Goal: Complete application form

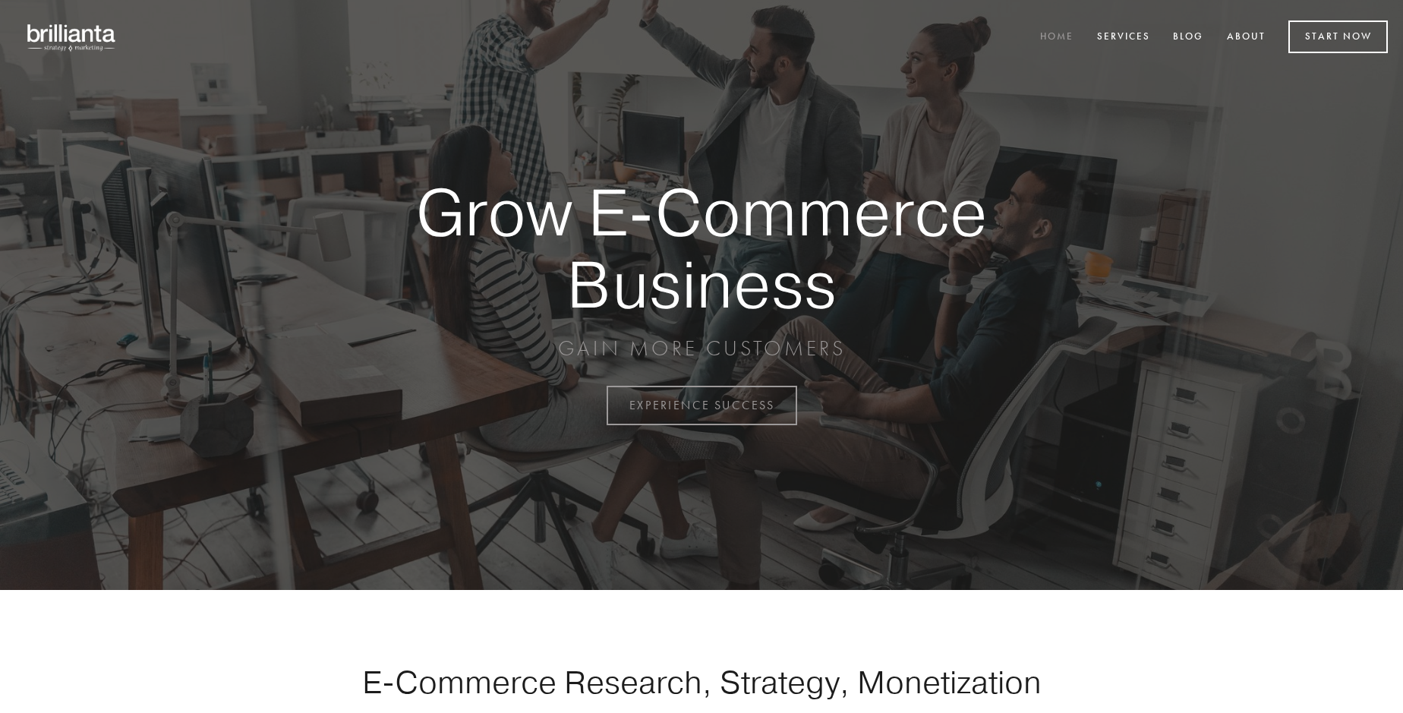
scroll to position [3978, 0]
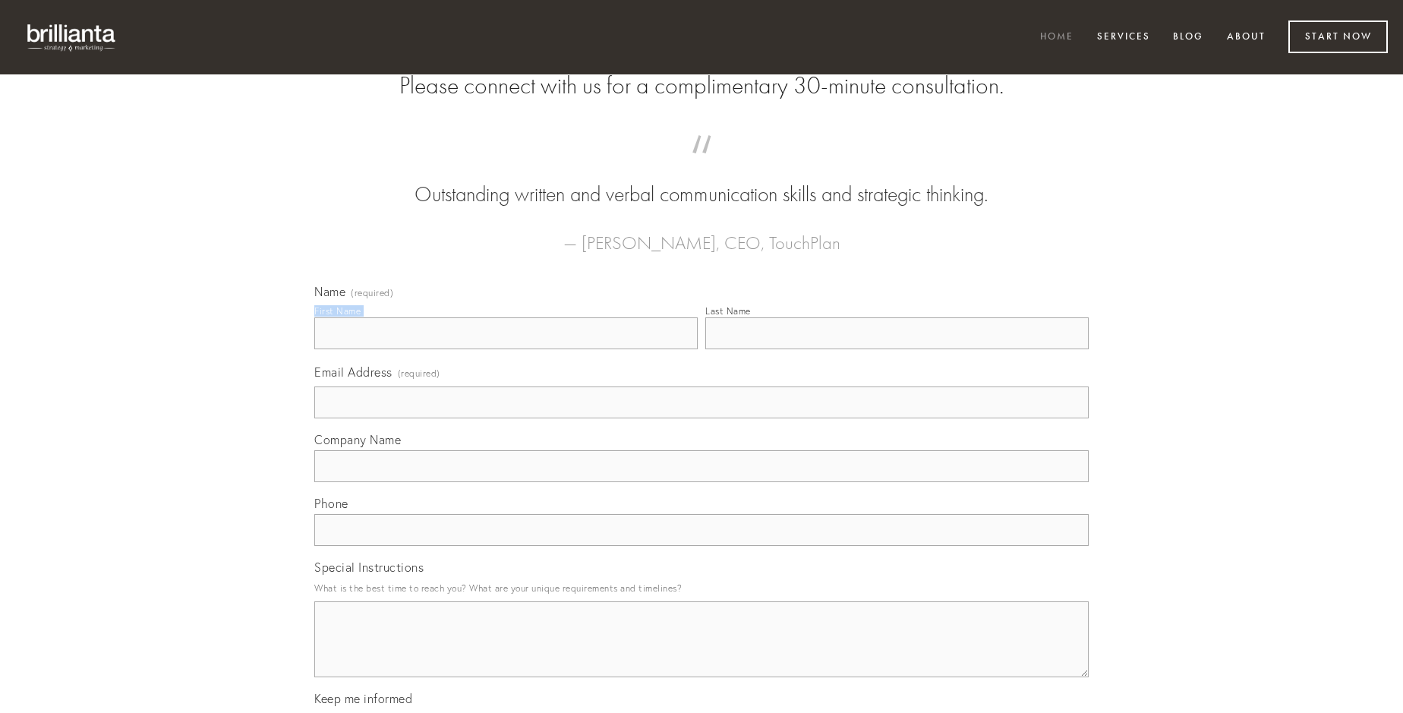
type input "[PERSON_NAME]"
click at [896, 349] on input "Last Name" at bounding box center [896, 333] width 383 height 32
type input "[PERSON_NAME]"
click at [701, 418] on input "Email Address (required)" at bounding box center [701, 402] width 774 height 32
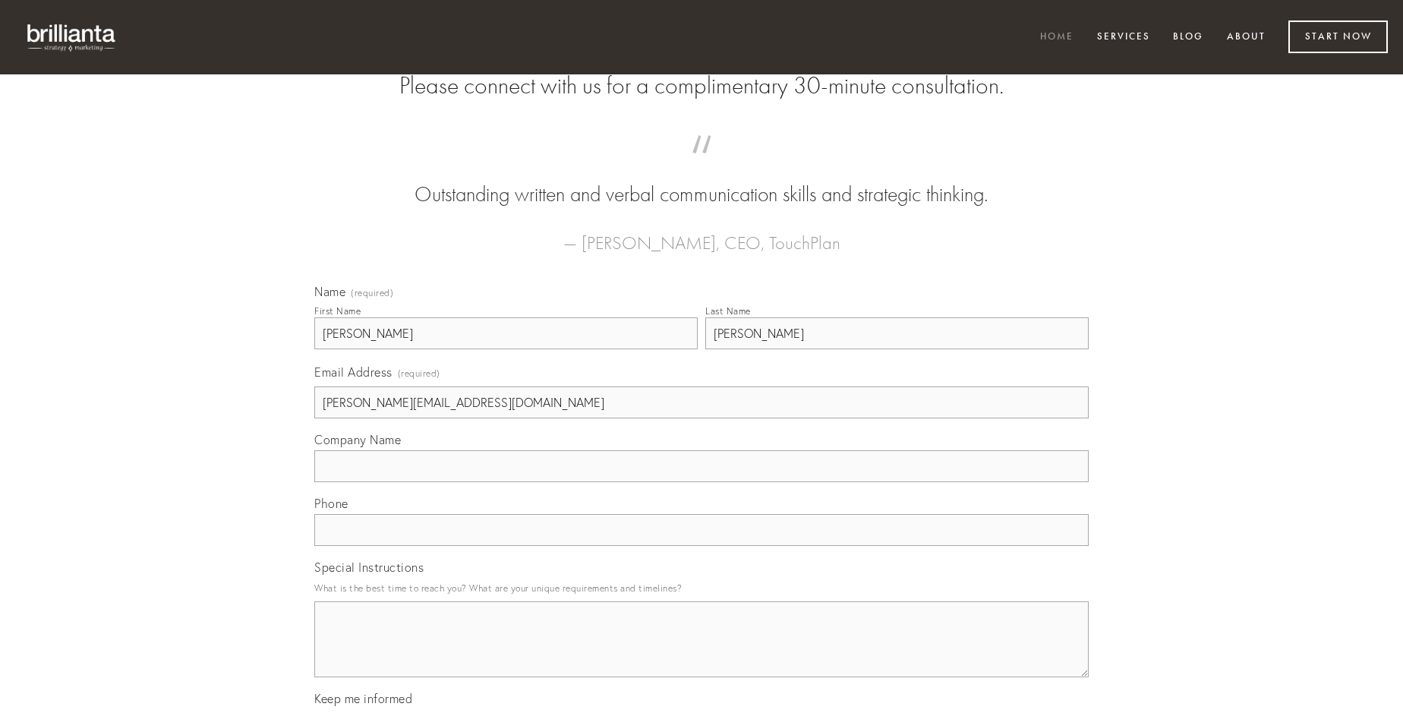
type input "[PERSON_NAME][EMAIL_ADDRESS][DOMAIN_NAME]"
click at [701, 482] on input "Company Name" at bounding box center [701, 466] width 774 height 32
type input "dolorum"
click at [701, 546] on input "text" at bounding box center [701, 530] width 774 height 32
click at [701, 653] on textarea "Special Instructions" at bounding box center [701, 639] width 774 height 76
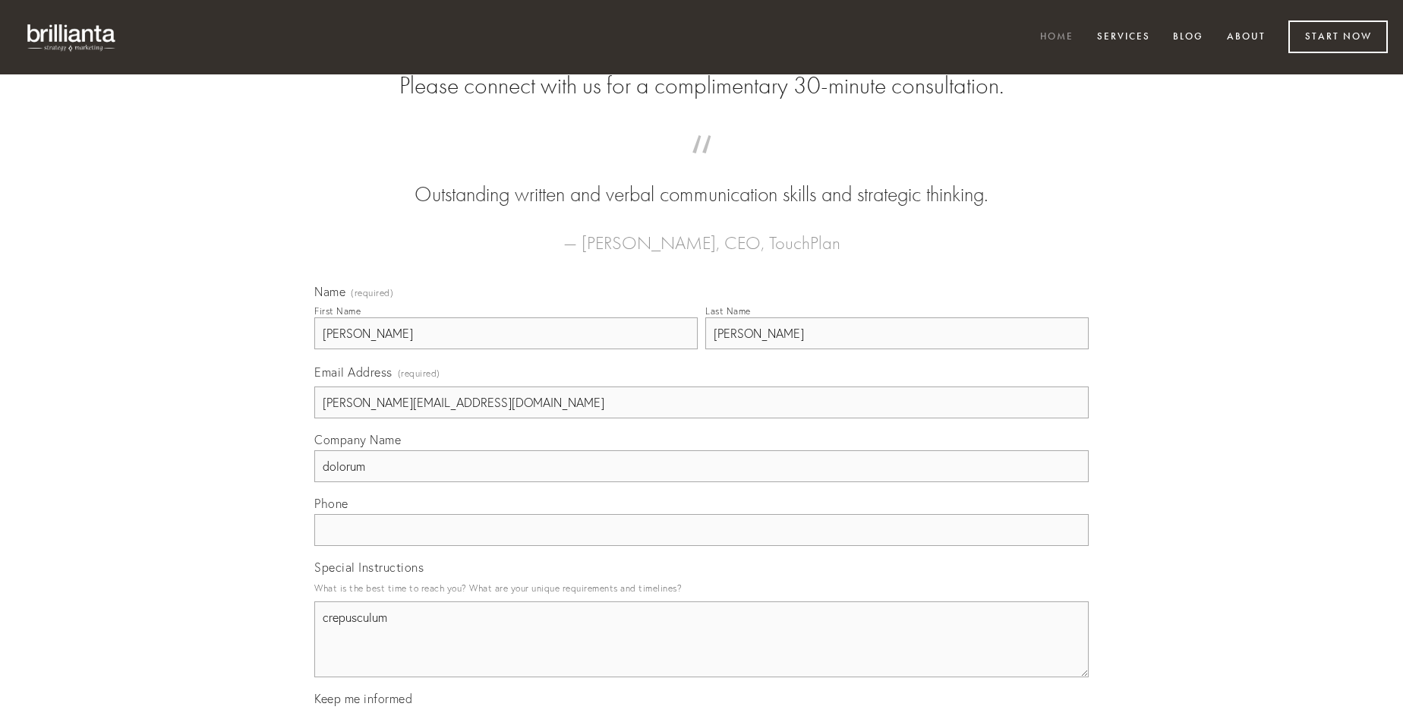
type textarea "crepusculum"
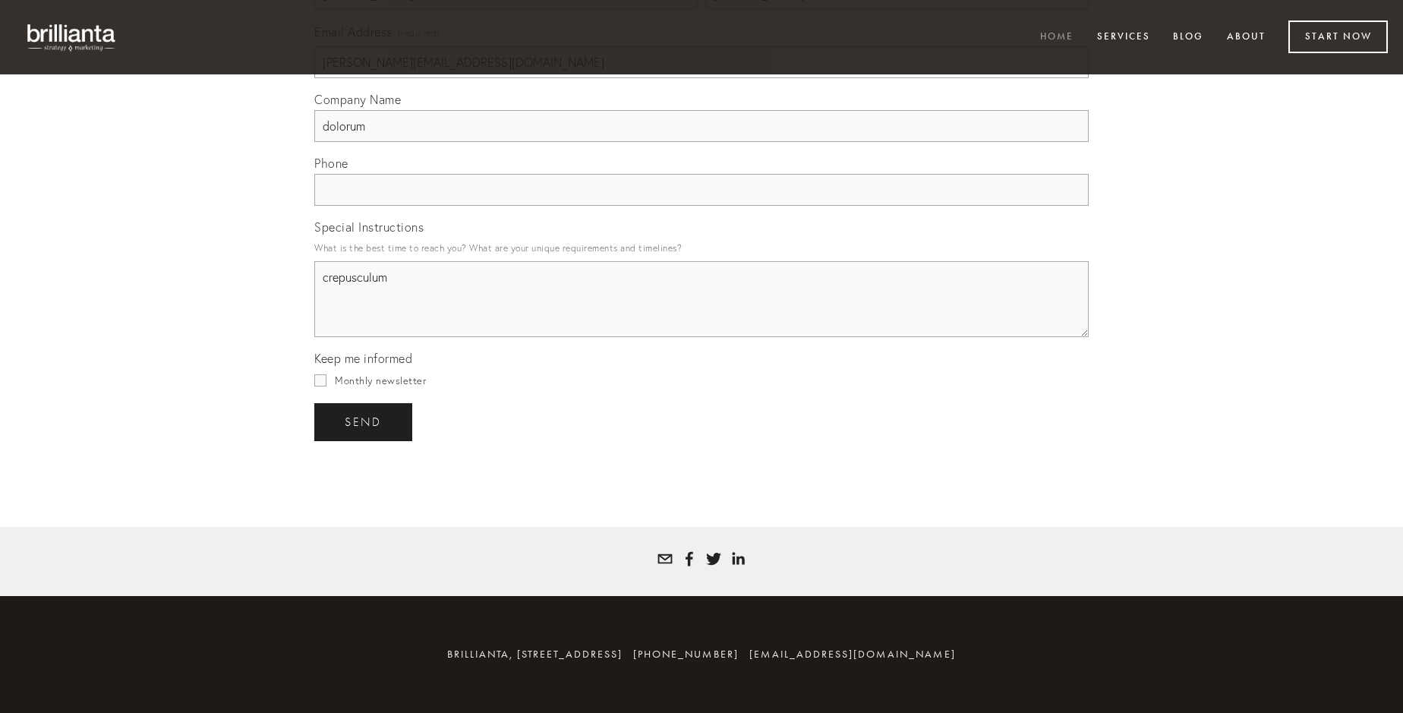
click at [364, 421] on span "send" at bounding box center [363, 422] width 37 height 14
